Goal: Find specific page/section: Find specific page/section

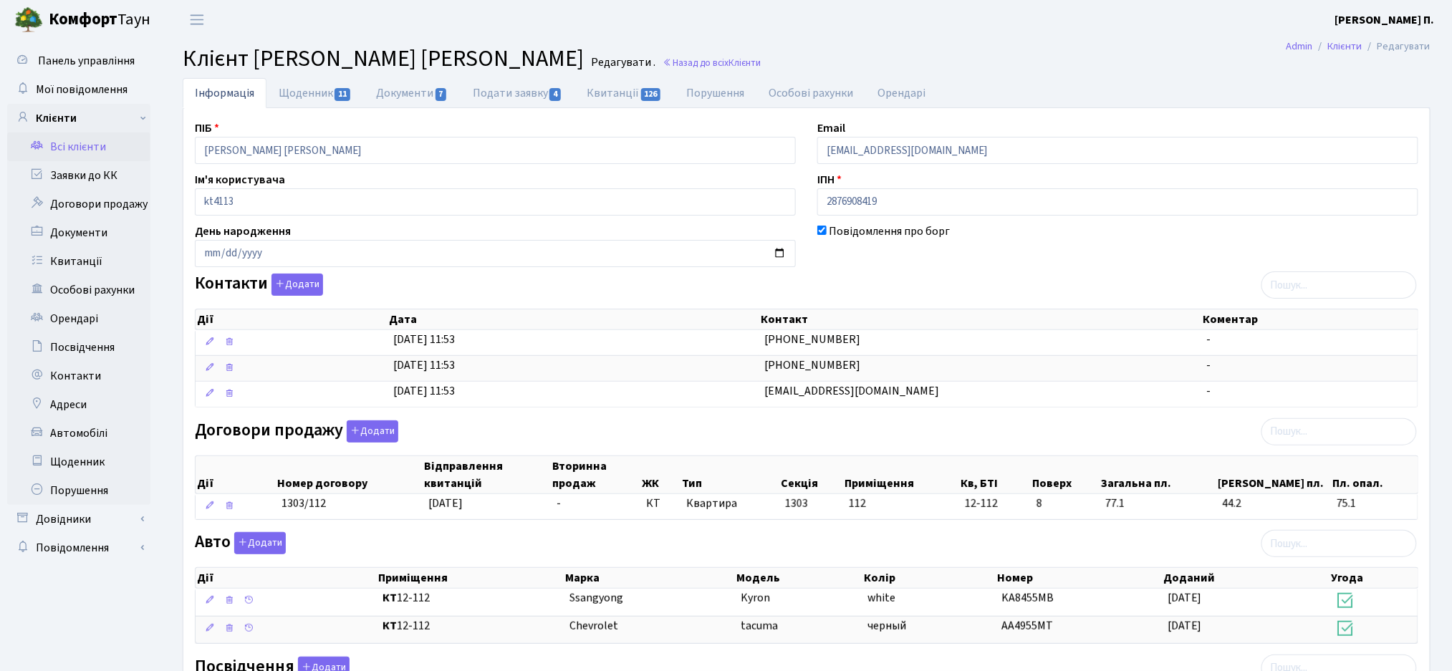
click at [102, 158] on link "Всі клієнти" at bounding box center [78, 146] width 143 height 29
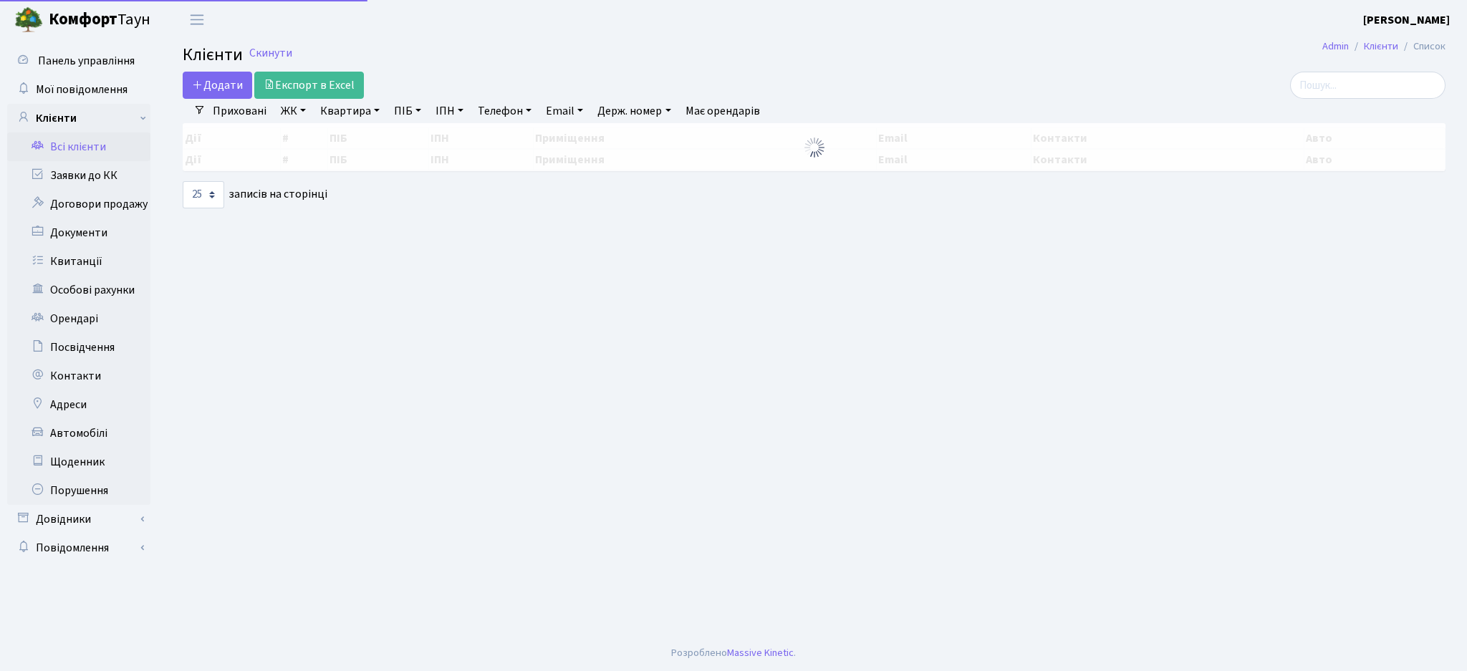
select select "25"
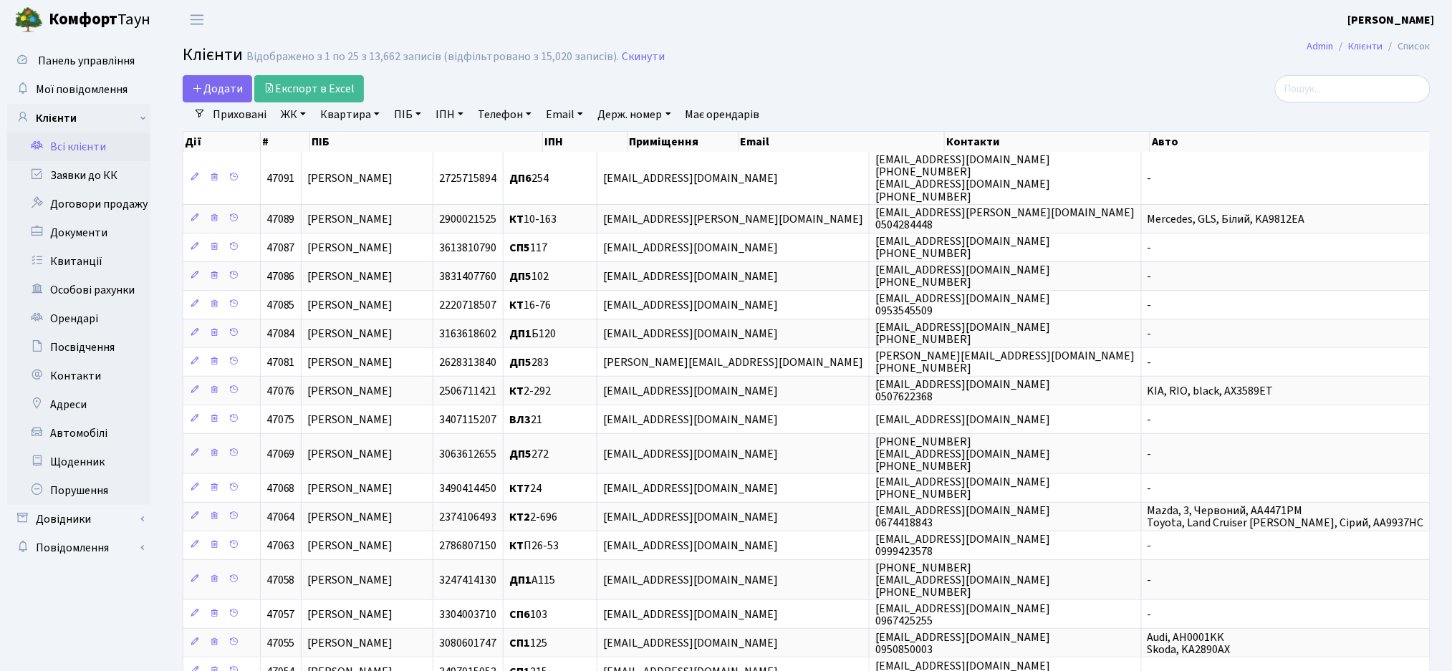
drag, startPoint x: 66, startPoint y: 150, endPoint x: 76, endPoint y: 149, distance: 10.1
click at [67, 150] on link "Всі клієнти" at bounding box center [78, 146] width 143 height 29
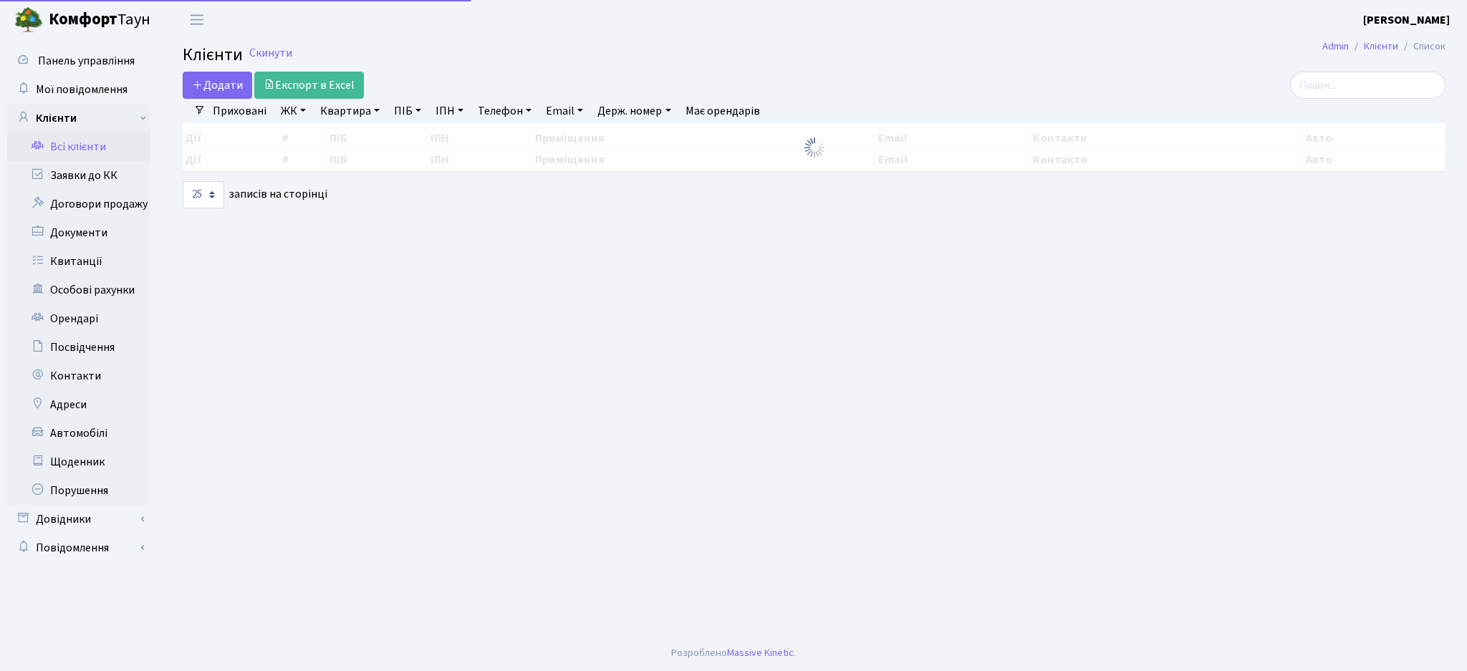
select select "25"
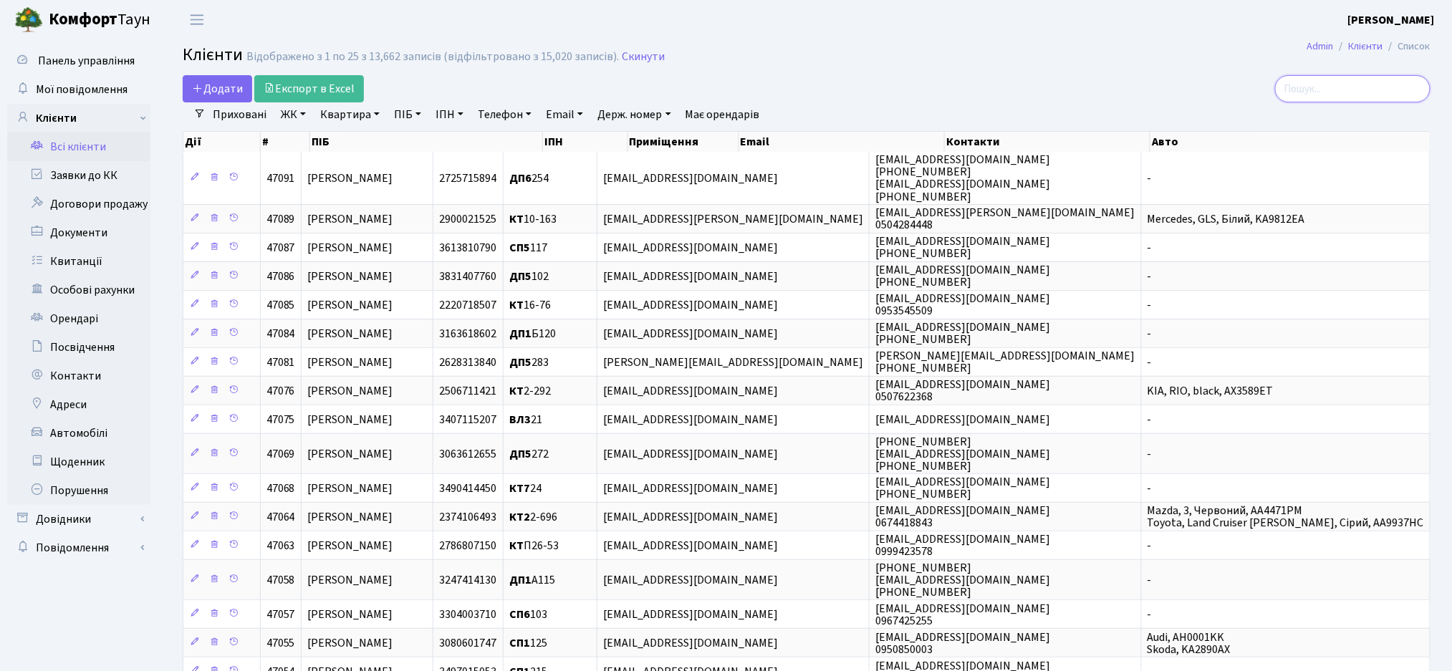
click at [1325, 95] on input "search" at bounding box center [1352, 88] width 155 height 27
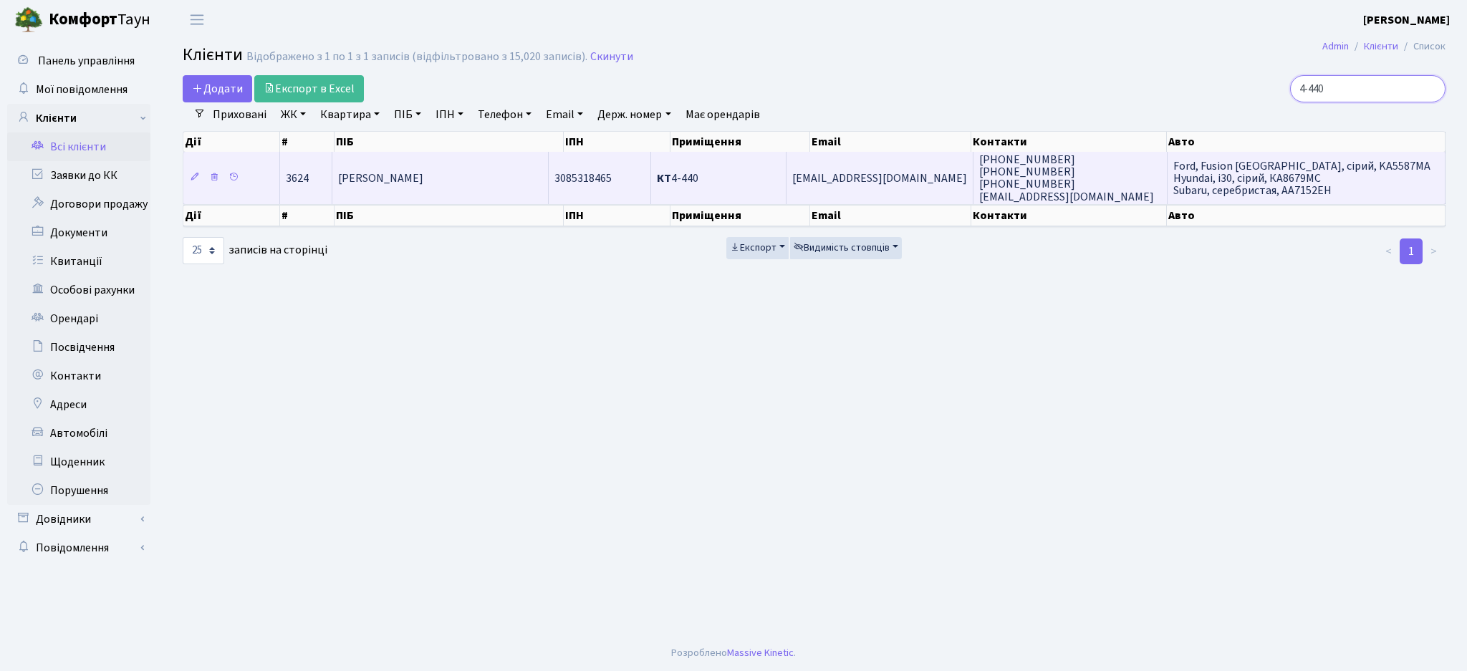
type input "4-440"
click at [698, 183] on span "КТ 4-440" at bounding box center [678, 178] width 42 height 16
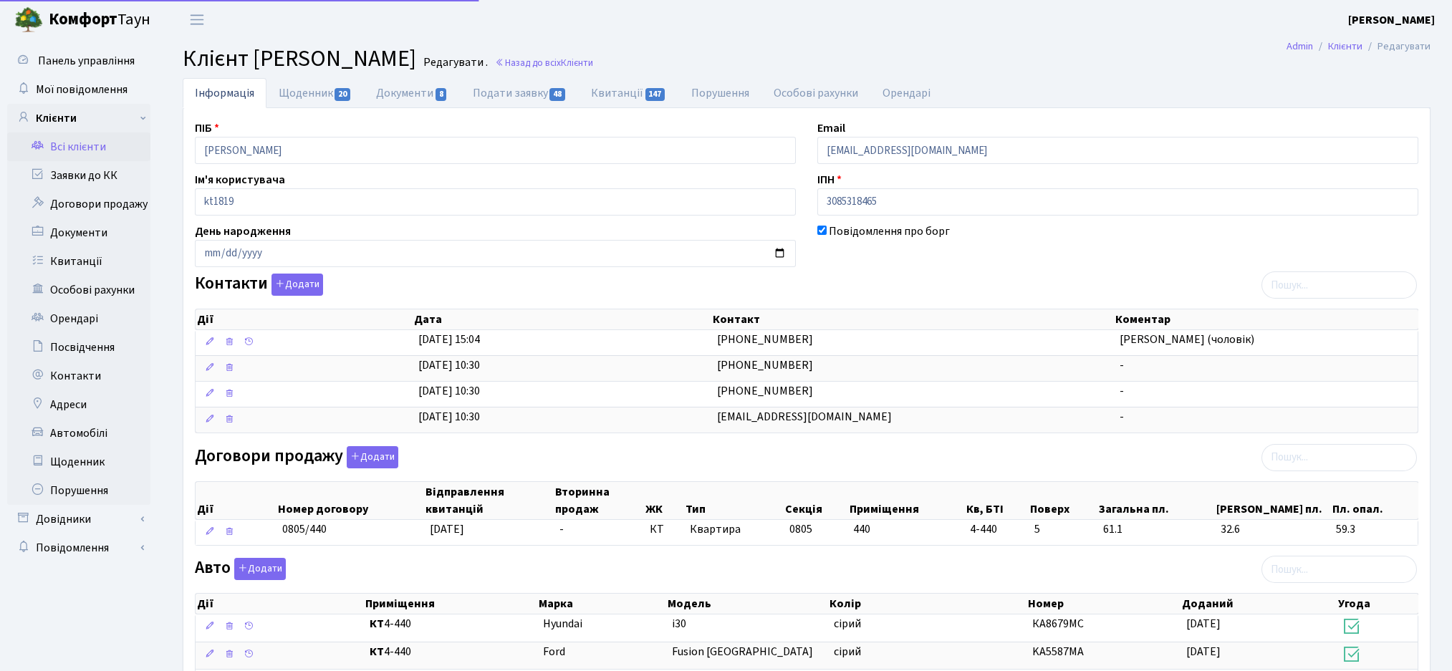
select select "25"
click at [78, 146] on link "Всі клієнти" at bounding box center [78, 146] width 143 height 29
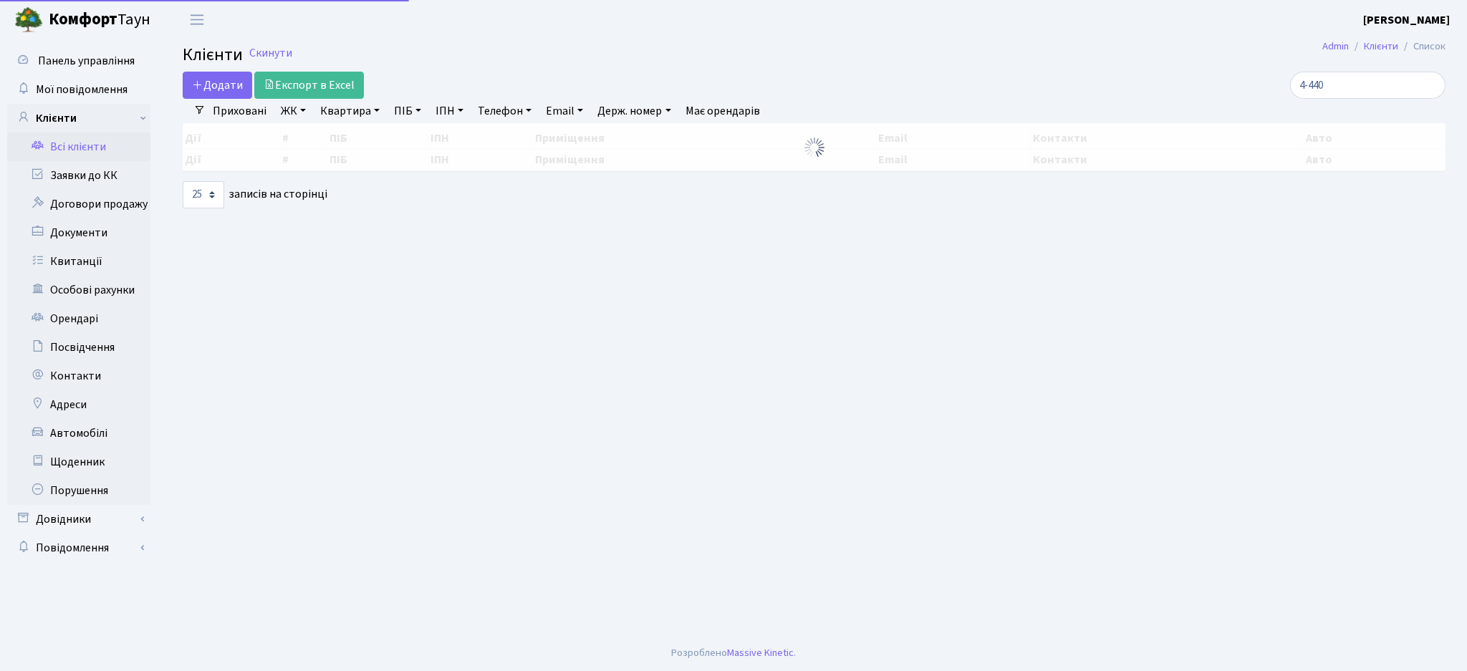
select select "25"
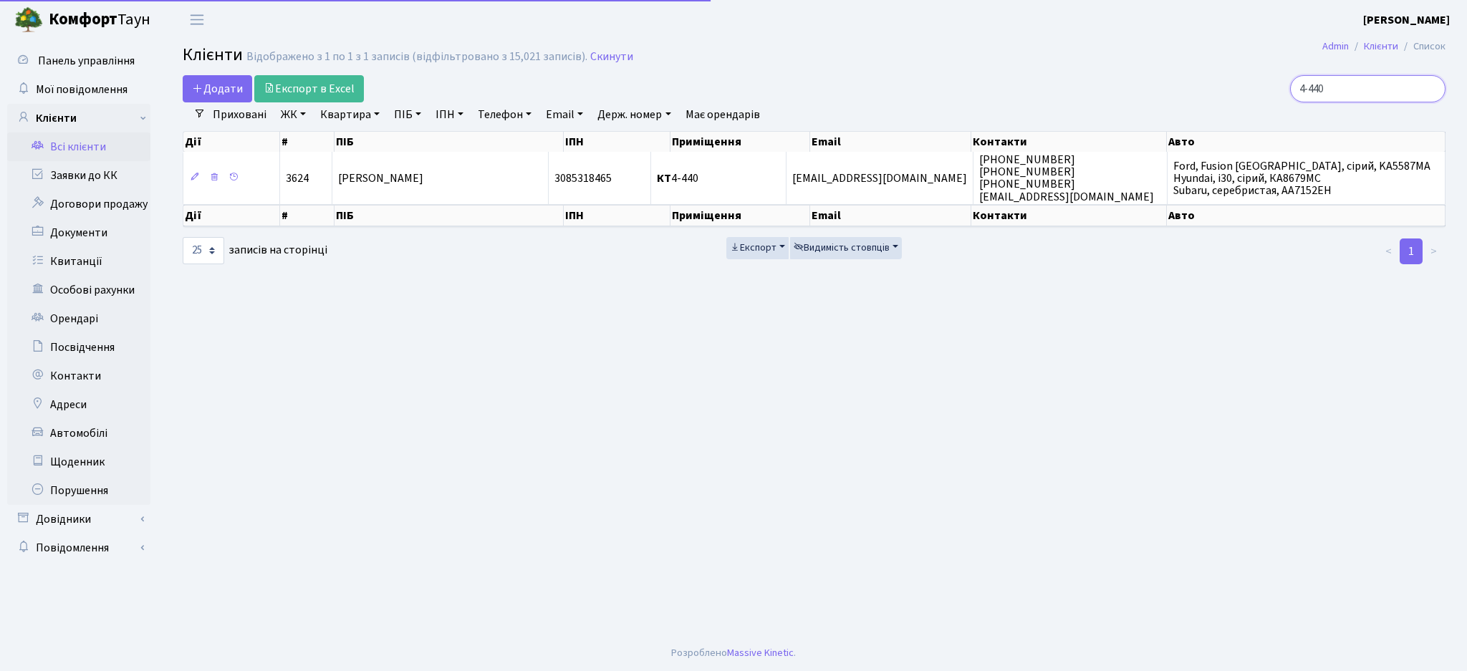
drag, startPoint x: 1343, startPoint y: 86, endPoint x: 1156, endPoint y: 88, distance: 186.9
click at [1164, 88] on div "4-440" at bounding box center [1241, 88] width 407 height 27
type input "[PERSON_NAME]"
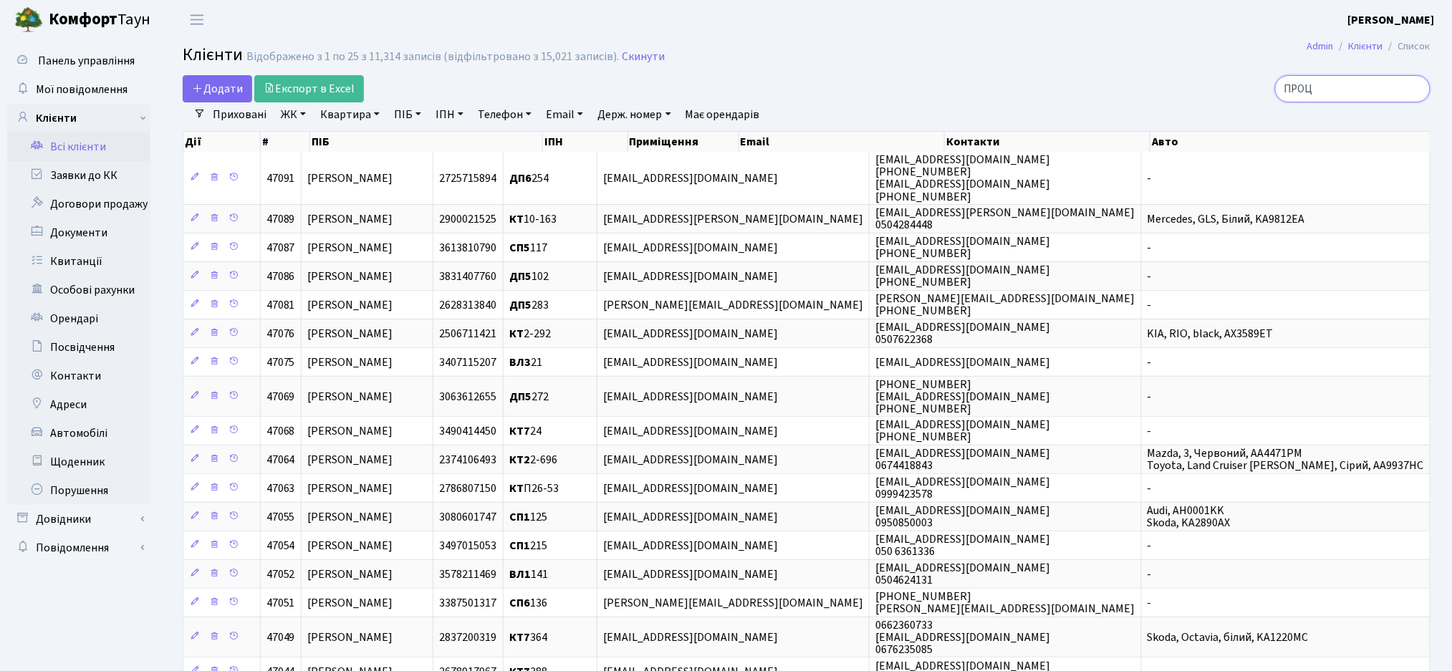
type input "ПРОЦЮ"
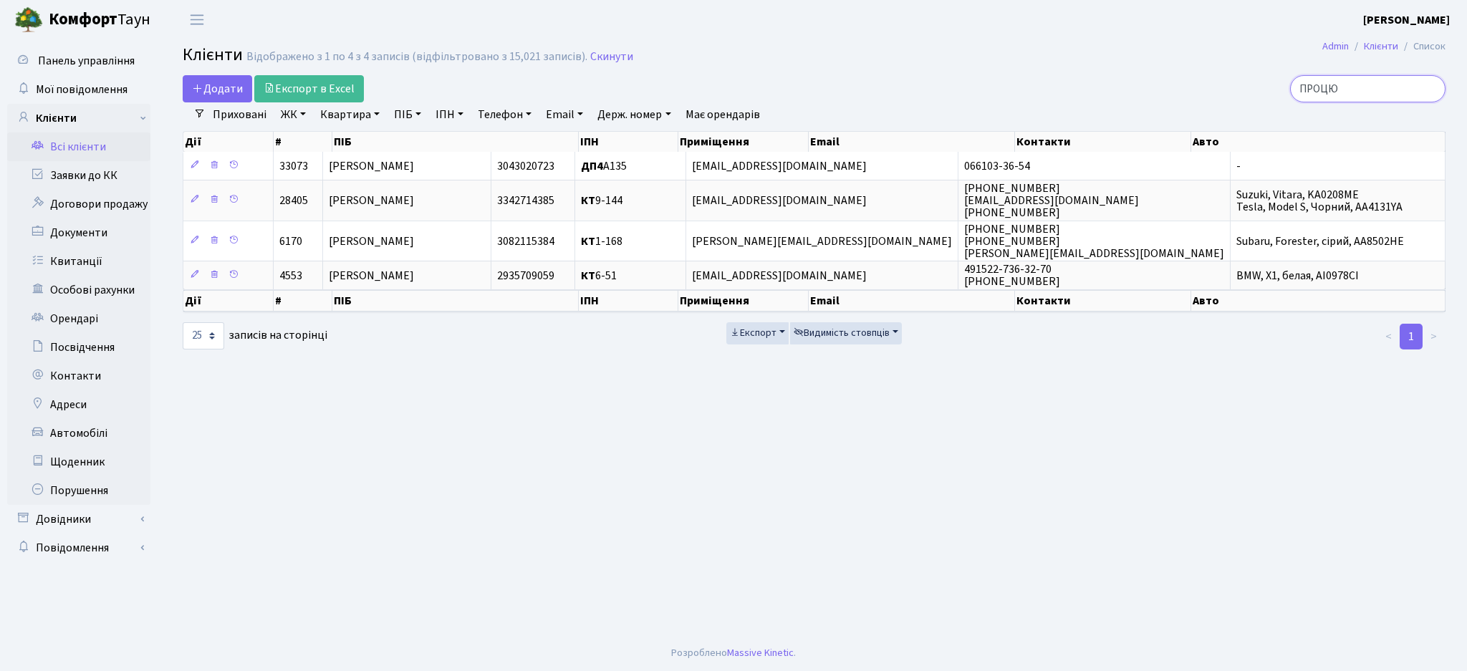
drag, startPoint x: 1349, startPoint y: 90, endPoint x: 1171, endPoint y: 95, distance: 177.7
click at [1171, 95] on div "ПРОЦЮ" at bounding box center [1241, 88] width 407 height 27
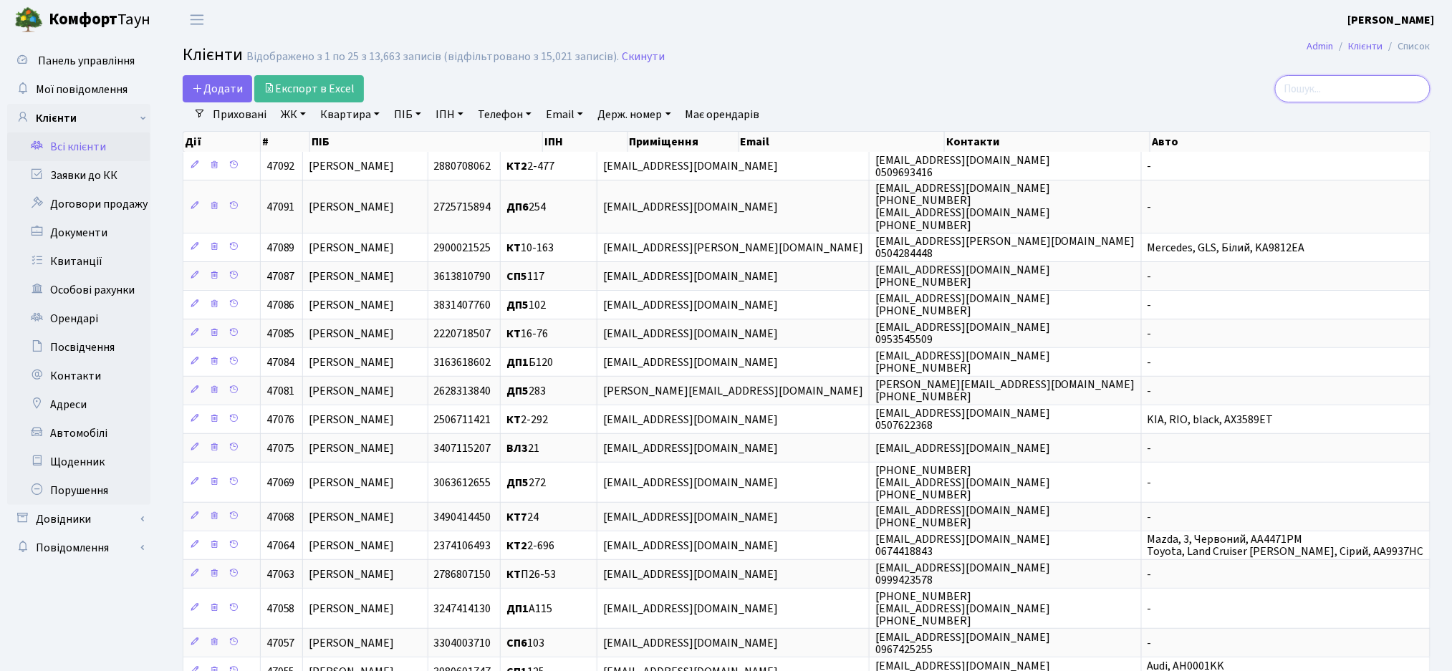
click at [1320, 89] on input "search" at bounding box center [1352, 88] width 155 height 27
